Goal: Information Seeking & Learning: Learn about a topic

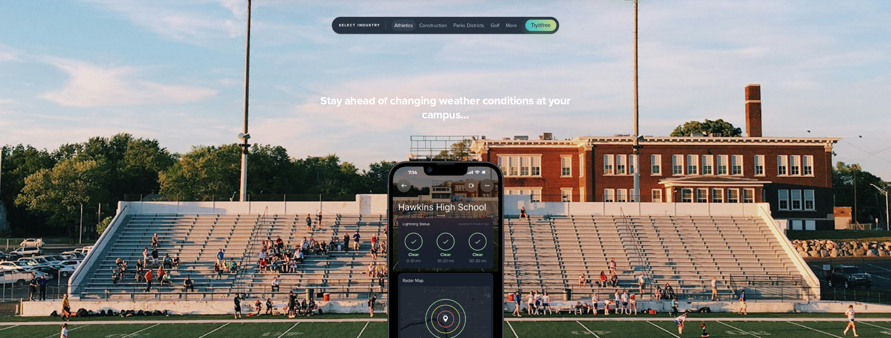
scroll to position [686, 0]
click at [359, 26] on span "Athletics" at bounding box center [403, 25] width 19 height 7
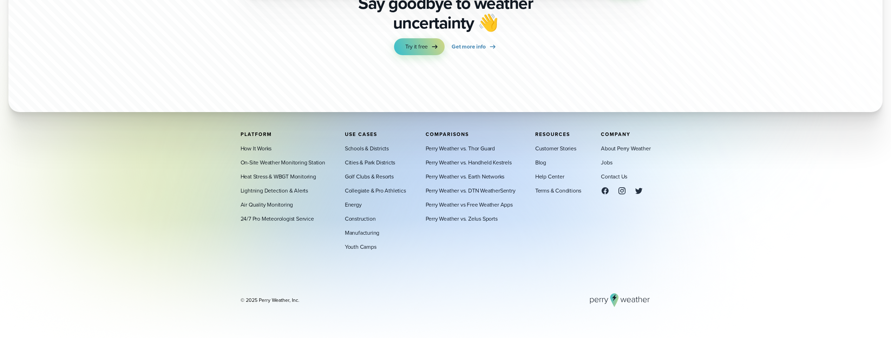
scroll to position [2512, 0]
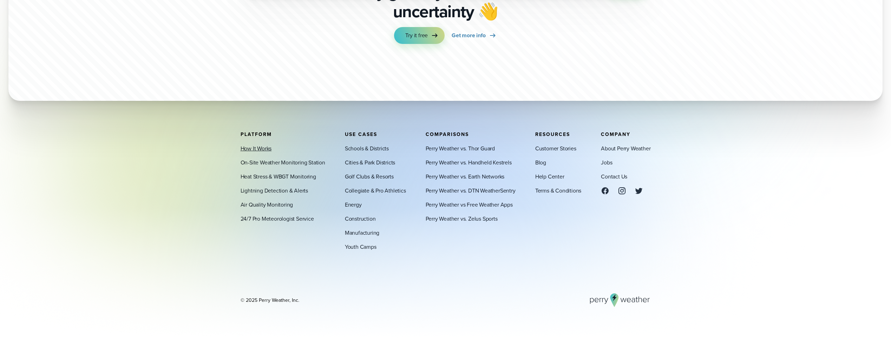
click at [261, 147] on link "How It Works" at bounding box center [256, 148] width 31 height 8
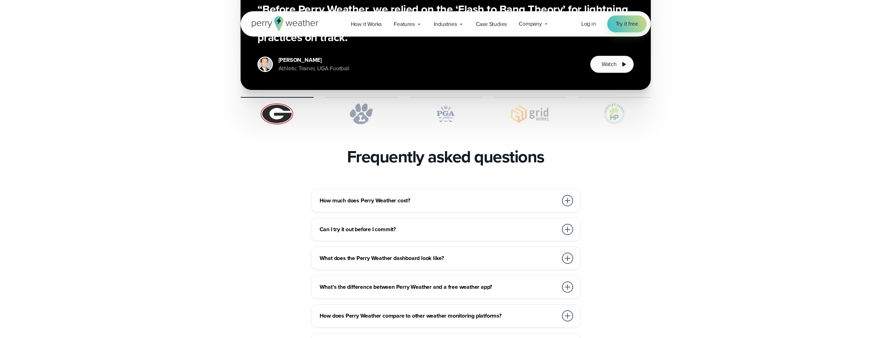
scroll to position [1475, 0]
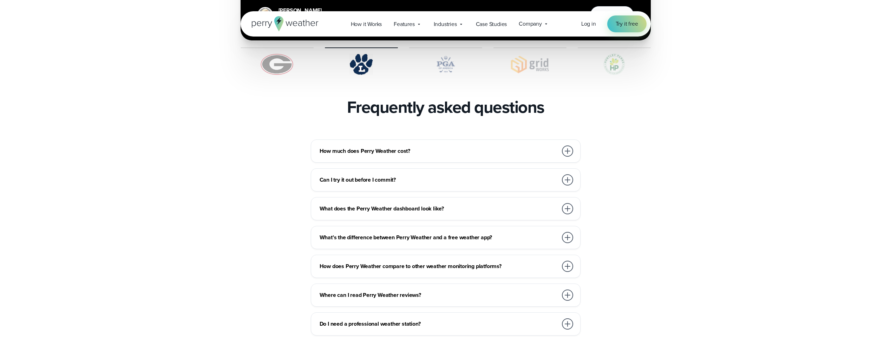
click at [369, 147] on h3 "How much does Perry Weather cost?" at bounding box center [439, 151] width 238 height 8
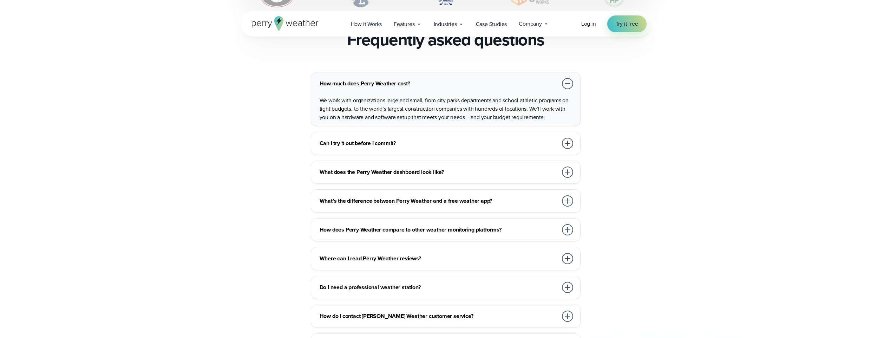
scroll to position [1545, 0]
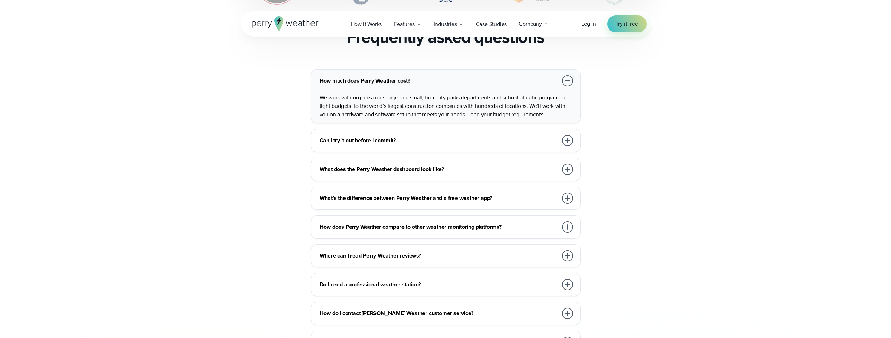
click at [493, 165] on h3 "What does the Perry Weather dashboard look like?" at bounding box center [439, 169] width 238 height 8
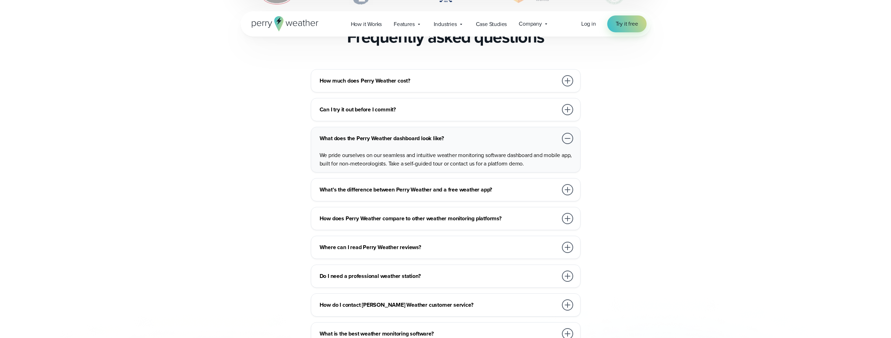
click at [496, 185] on h3 "What’s the difference between Perry Weather and a free weather app?" at bounding box center [439, 189] width 238 height 8
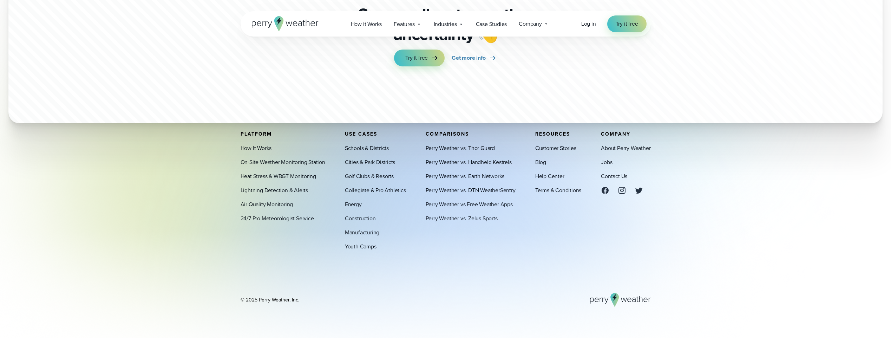
scroll to position [2078, 0]
